Goal: Transaction & Acquisition: Purchase product/service

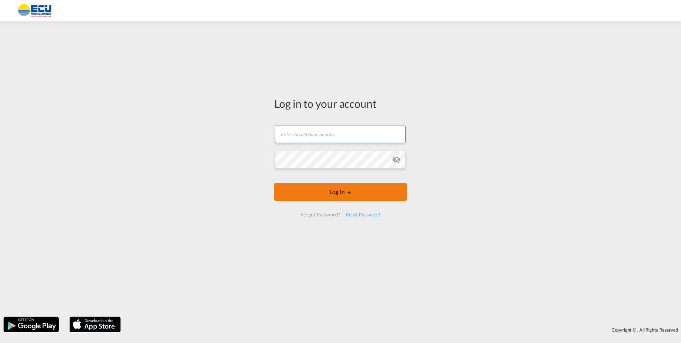
type input "[EMAIL_ADDRESS][DOMAIN_NAME]"
click at [351, 195] on md-icon "LOGIN" at bounding box center [349, 192] width 5 height 5
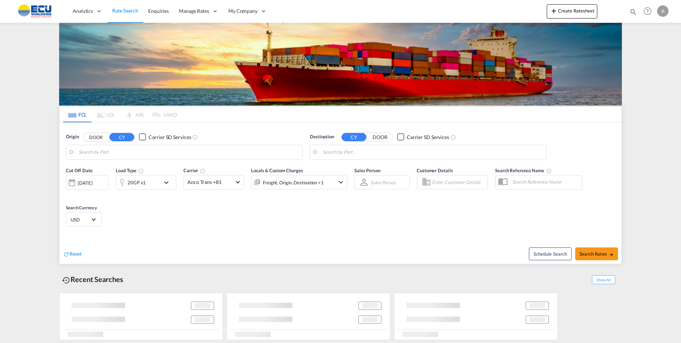
type input "[PERSON_NAME] ([PERSON_NAME]), [GEOGRAPHIC_DATA]"
type input "[GEOGRAPHIC_DATA], [GEOGRAPHIC_DATA]"
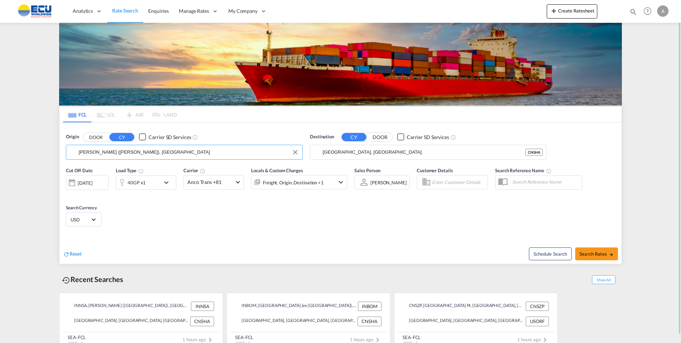
click at [132, 153] on input "[PERSON_NAME] ([PERSON_NAME]), [GEOGRAPHIC_DATA]" at bounding box center [189, 152] width 220 height 11
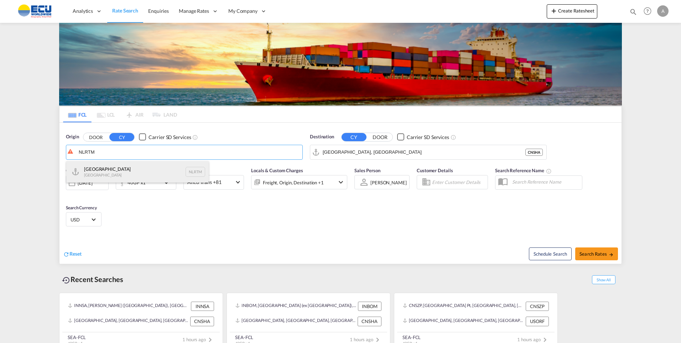
click at [102, 166] on div "[GEOGRAPHIC_DATA] [GEOGRAPHIC_DATA] NLRTM" at bounding box center [137, 171] width 142 height 21
type input "[GEOGRAPHIC_DATA], NLRTM"
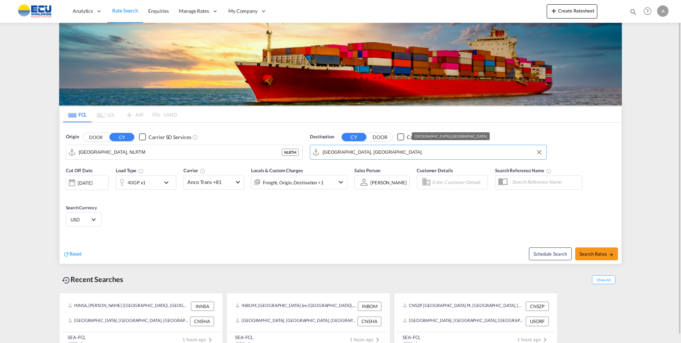
drag, startPoint x: 385, startPoint y: 150, endPoint x: 390, endPoint y: 152, distance: 5.4
click at [385, 150] on input "[GEOGRAPHIC_DATA], [GEOGRAPHIC_DATA]" at bounding box center [433, 152] width 220 height 11
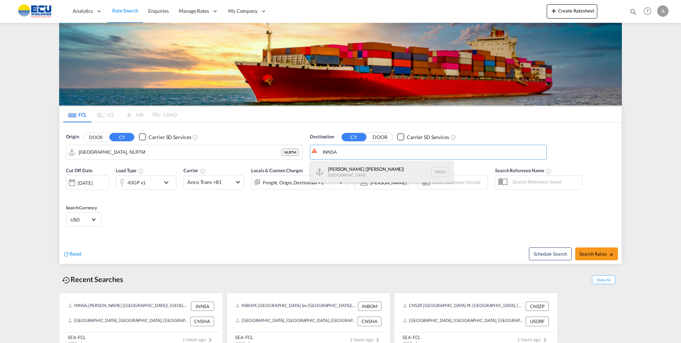
click at [387, 167] on div "[PERSON_NAME] ([GEOGRAPHIC_DATA]) [GEOGRAPHIC_DATA] [GEOGRAPHIC_DATA]" at bounding box center [381, 171] width 142 height 21
type input "[PERSON_NAME] ([PERSON_NAME]), [GEOGRAPHIC_DATA]"
click at [239, 183] on md-select-value "Anco Trans +81" at bounding box center [214, 182] width 60 height 14
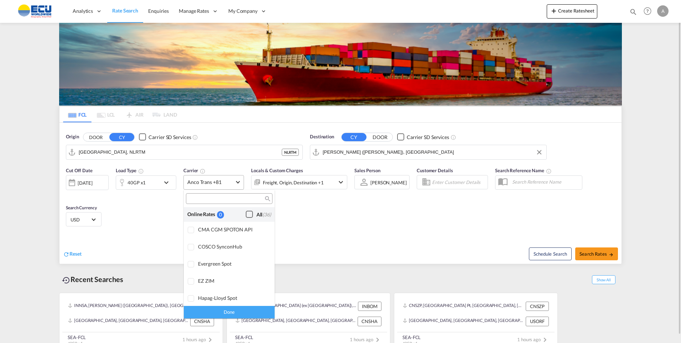
scroll to position [606, 0]
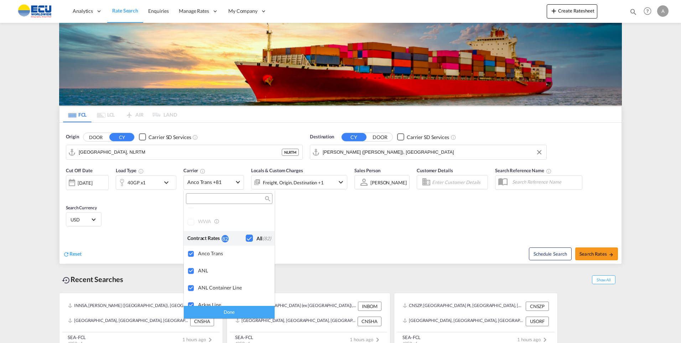
click at [318, 204] on md-backdrop at bounding box center [340, 171] width 681 height 343
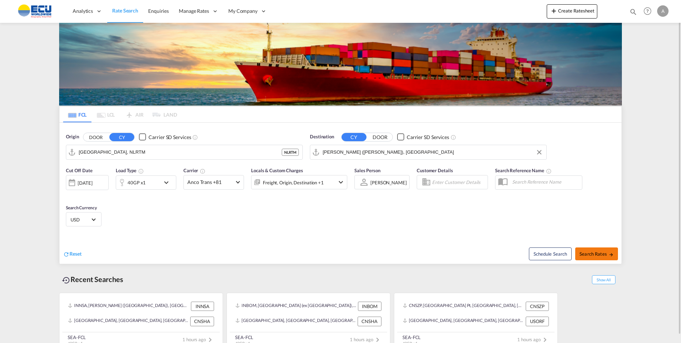
click at [593, 256] on span "Search Rates" at bounding box center [597, 254] width 34 height 6
type input "NLRTM to INNSA / [DATE]"
